Goal: Information Seeking & Learning: Learn about a topic

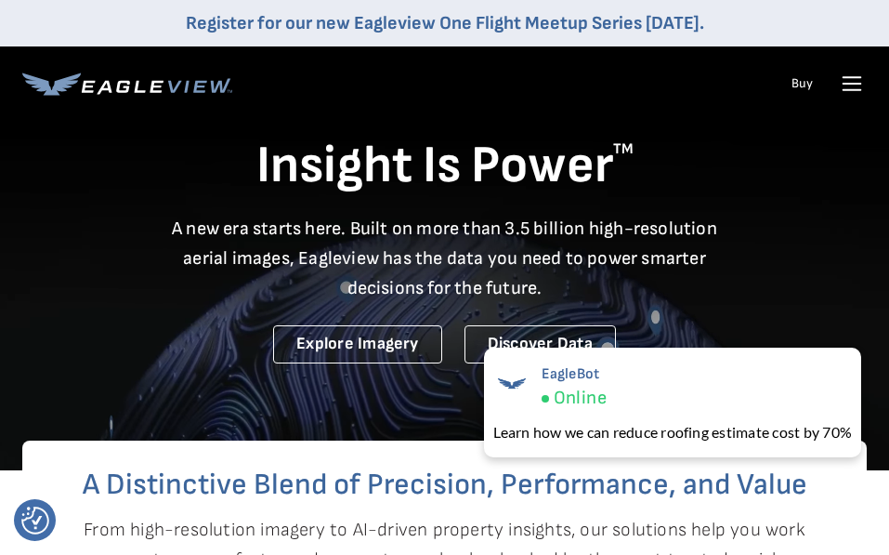
click at [857, 80] on icon at bounding box center [852, 84] width 30 height 30
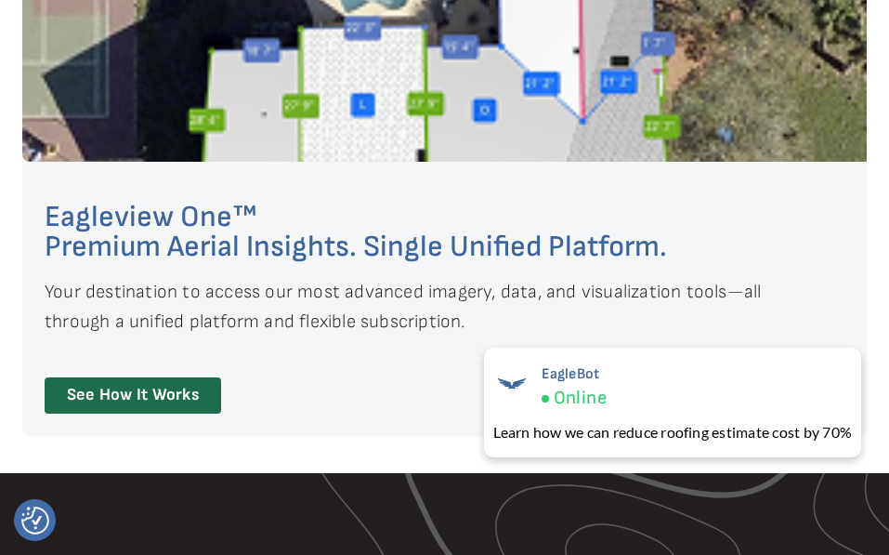
scroll to position [1177, 0]
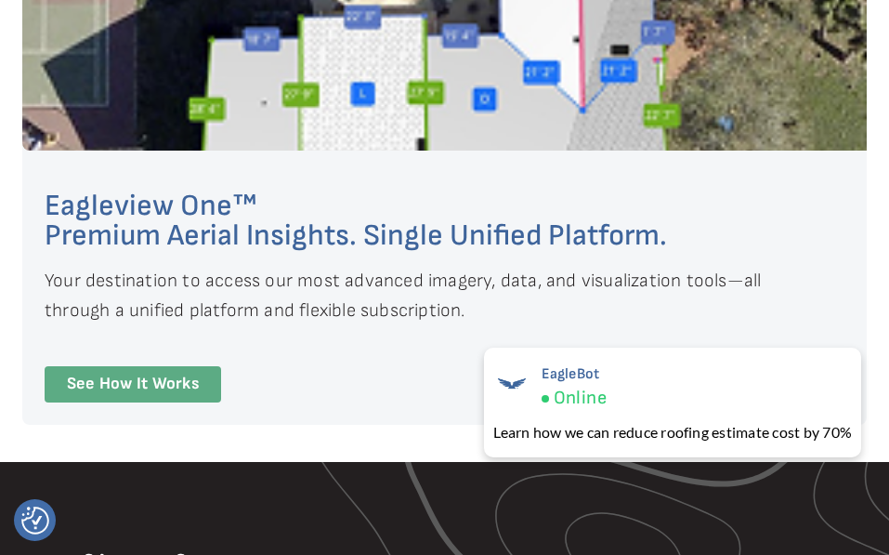
click at [221, 366] on link "See How It Works" at bounding box center [133, 384] width 176 height 36
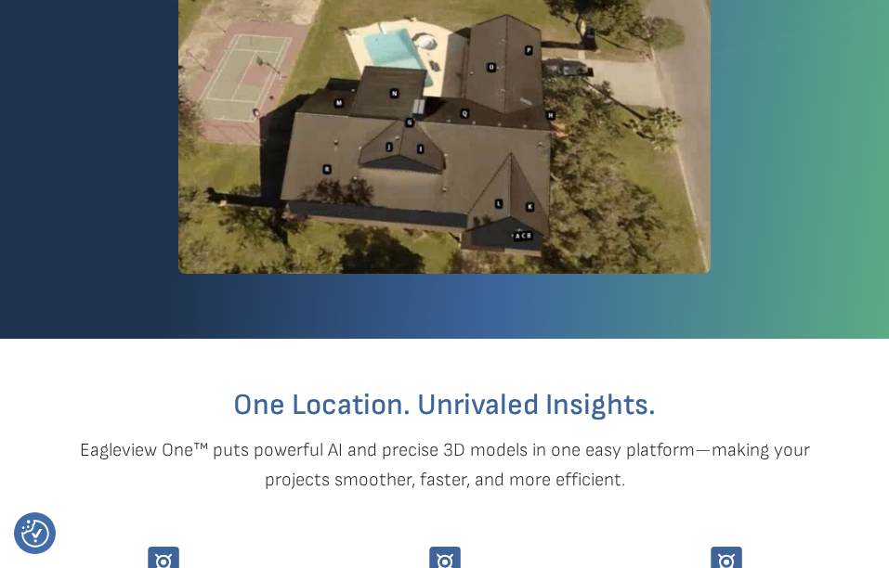
scroll to position [266, 0]
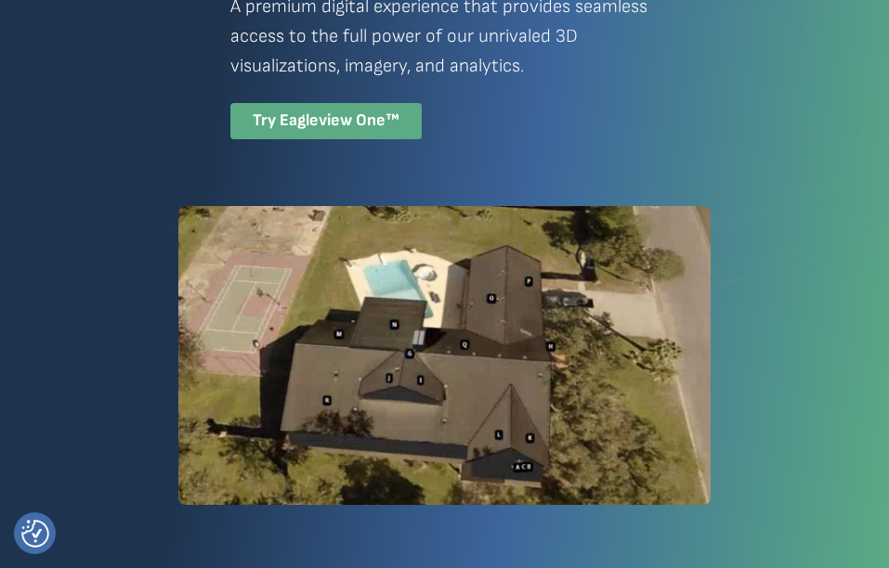
click at [365, 125] on div "Try Eagleview One™" at bounding box center [325, 121] width 191 height 36
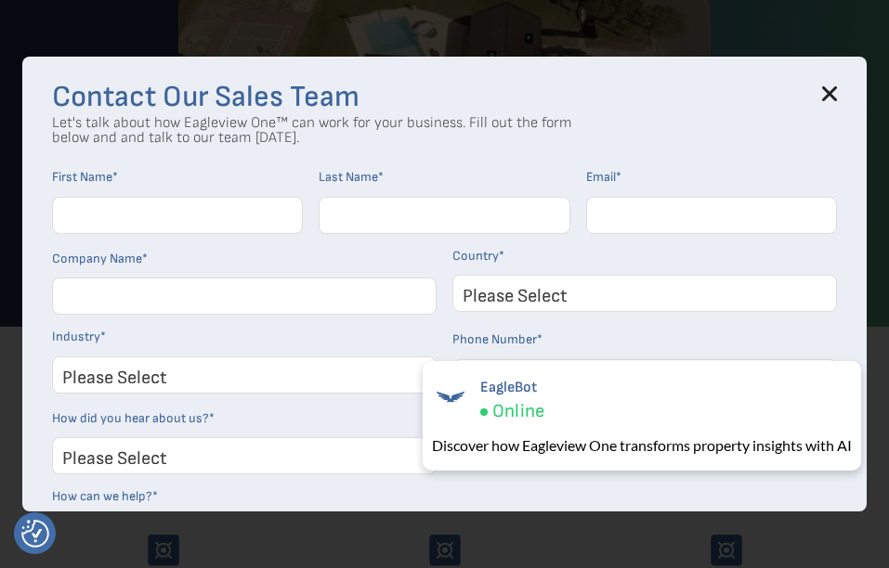
scroll to position [46, 0]
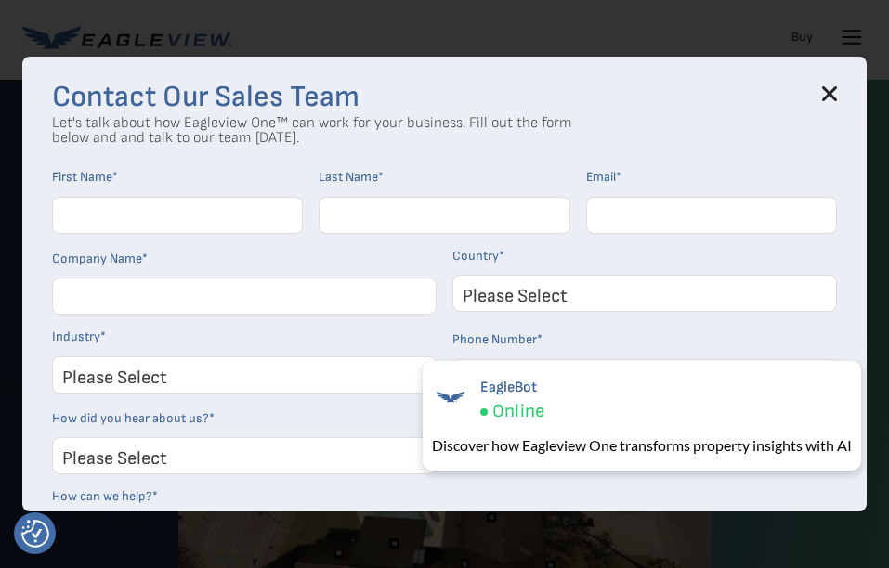
click at [836, 92] on icon at bounding box center [830, 94] width 12 height 12
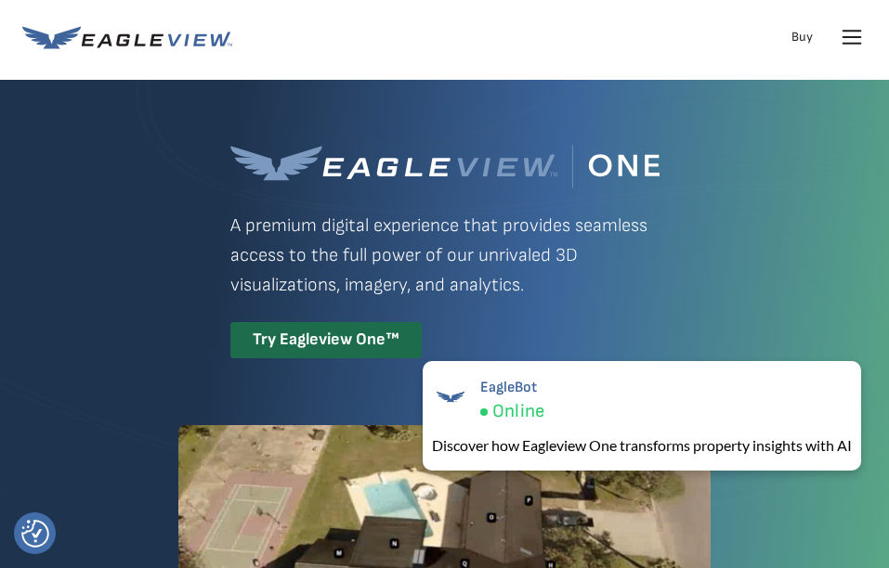
click at [855, 42] on icon at bounding box center [852, 37] width 30 height 30
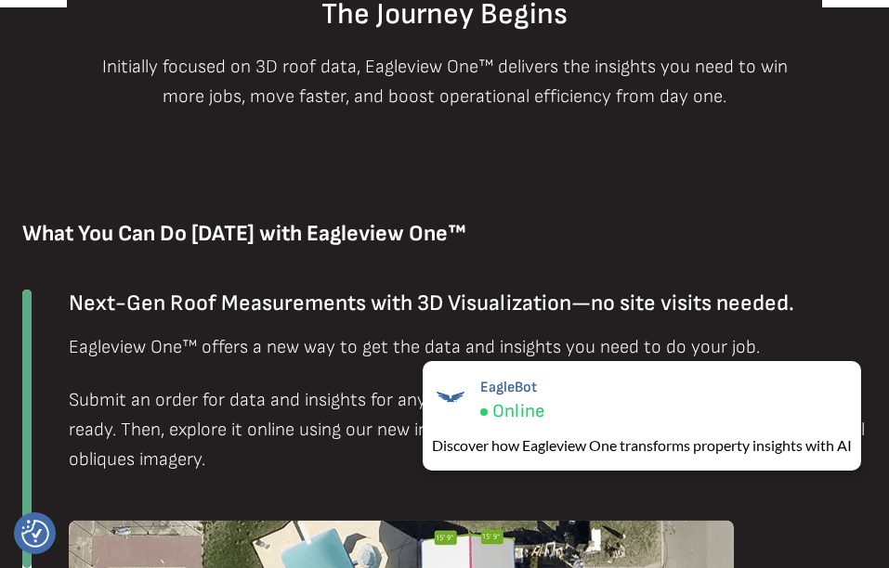
scroll to position [1365, 0]
